Goal: Find specific page/section

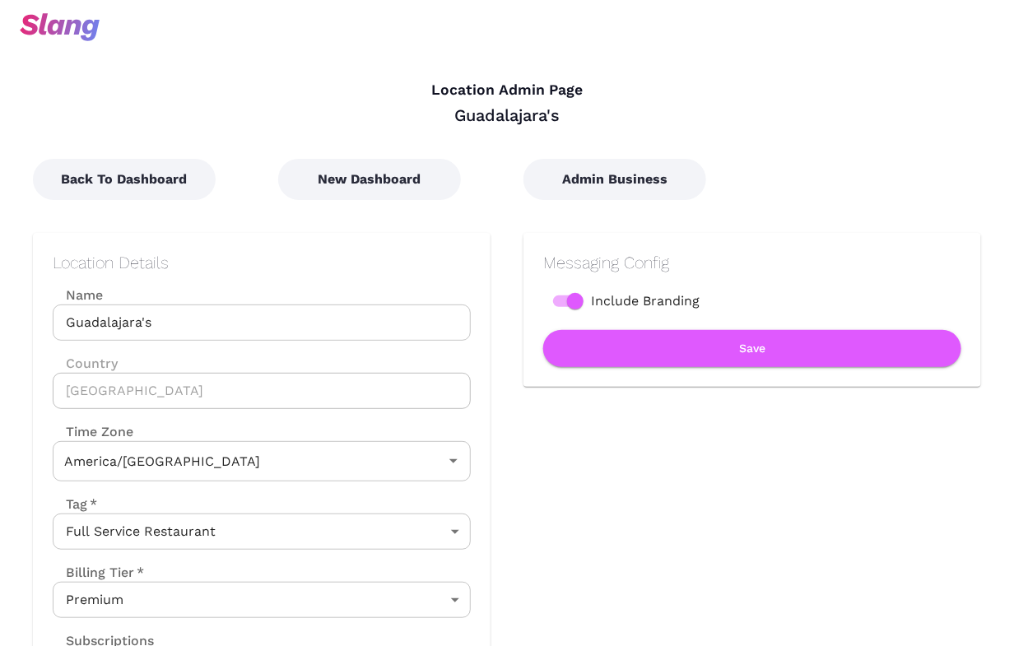
type input "[US_STATE] Time"
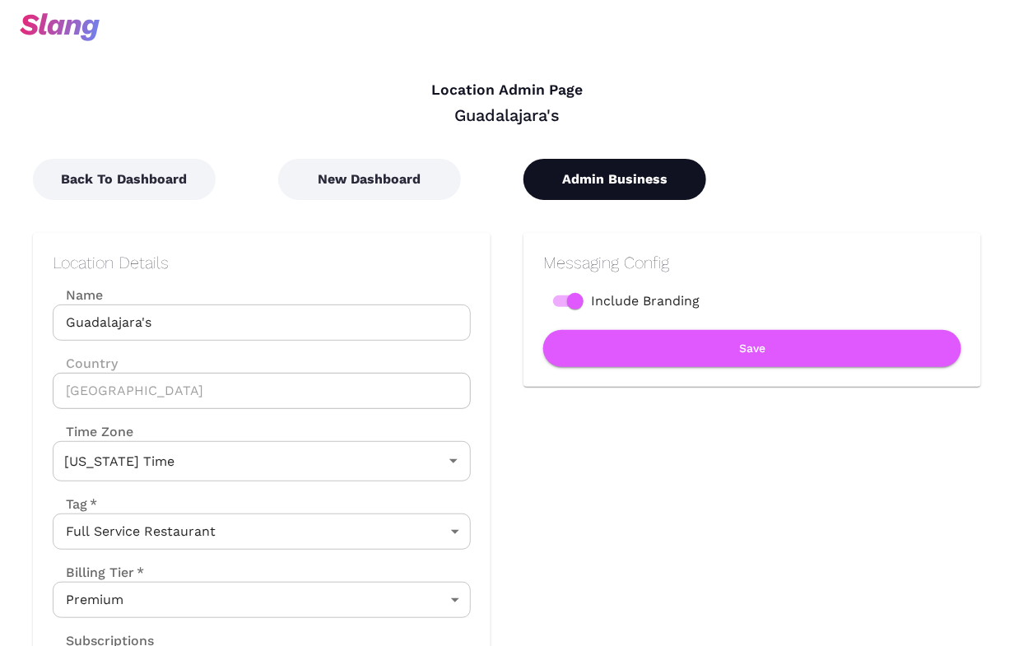
click at [613, 167] on button "Admin Business" at bounding box center [615, 179] width 183 height 41
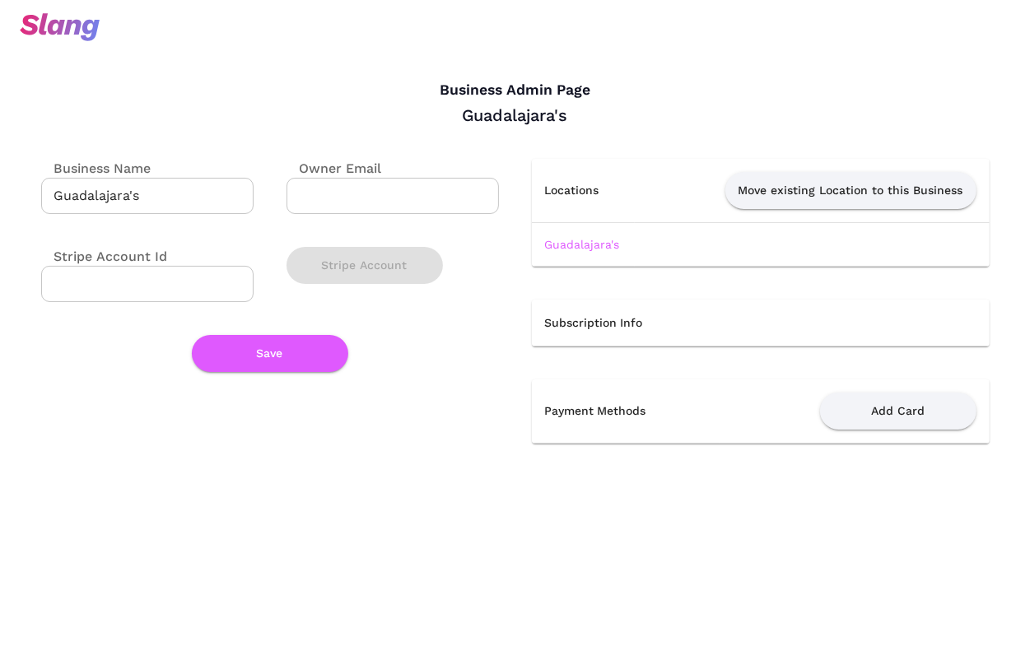
click at [659, 267] on div "Subscription Info" at bounding box center [744, 307] width 491 height 80
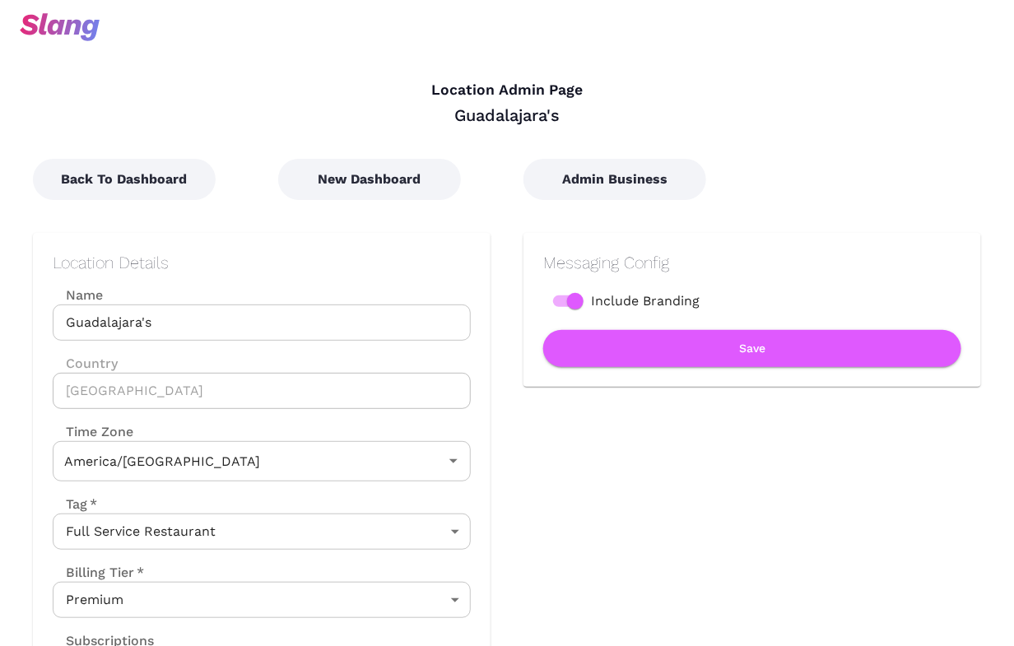
type input "[US_STATE] Time"
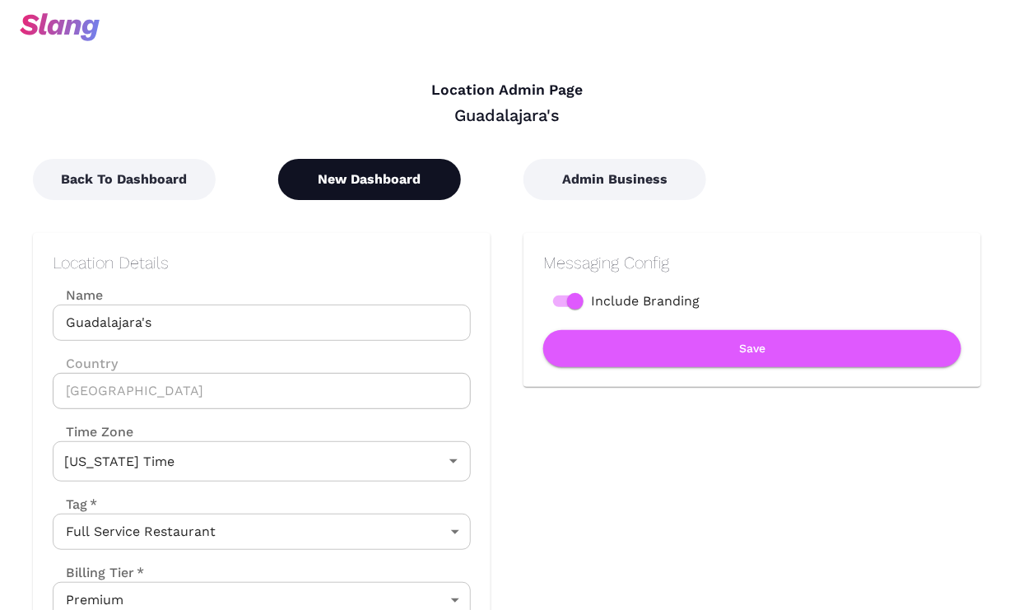
click at [400, 184] on button "New Dashboard" at bounding box center [369, 179] width 183 height 41
